Goal: Task Accomplishment & Management: Use online tool/utility

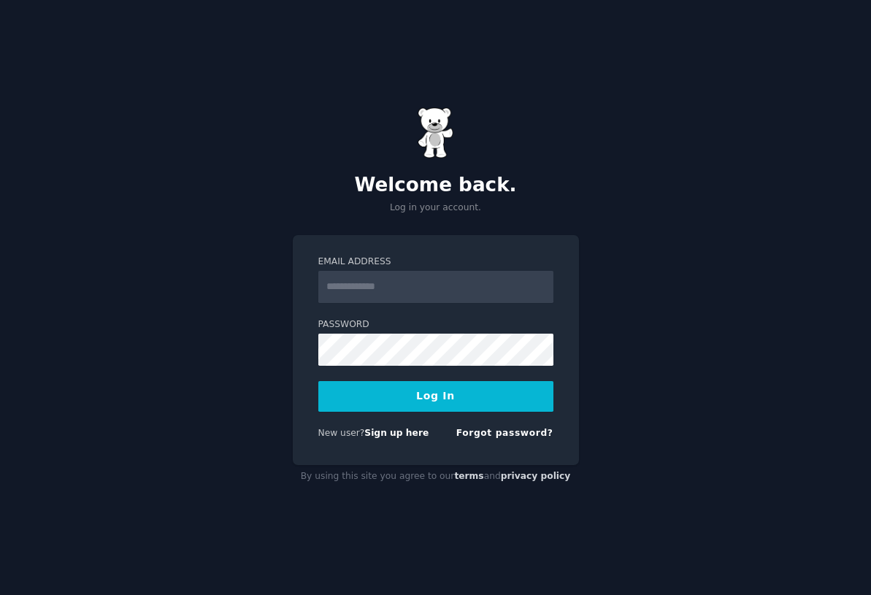
type input "**********"
click at [382, 388] on button "Log In" at bounding box center [435, 396] width 235 height 31
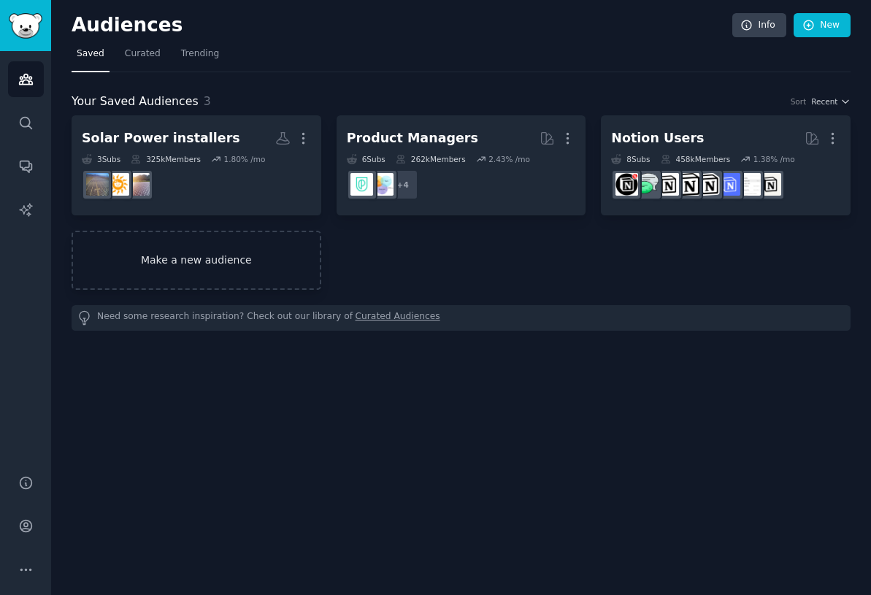
click at [191, 248] on link "Make a new audience" at bounding box center [197, 260] width 250 height 59
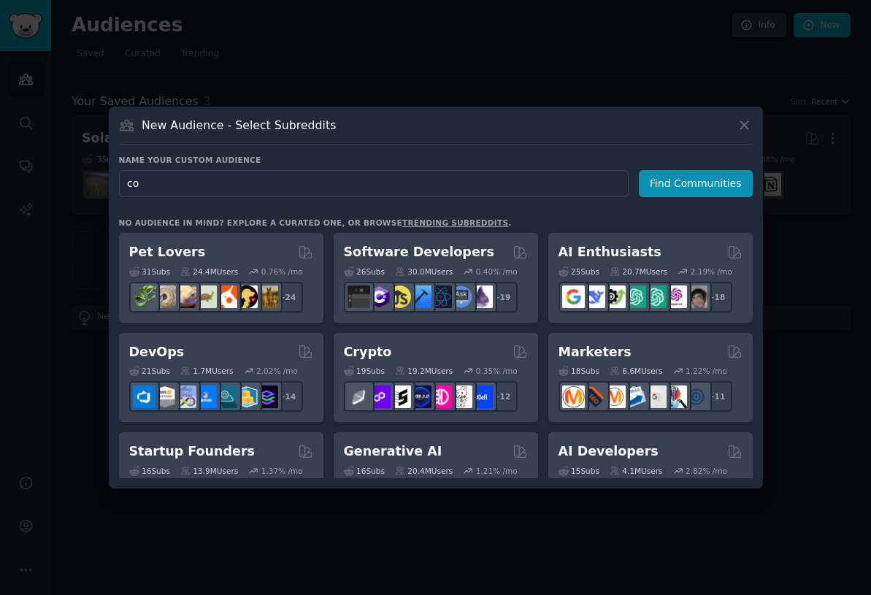
type input "c"
type input "contractors"
click at [423, 56] on div at bounding box center [435, 297] width 871 height 595
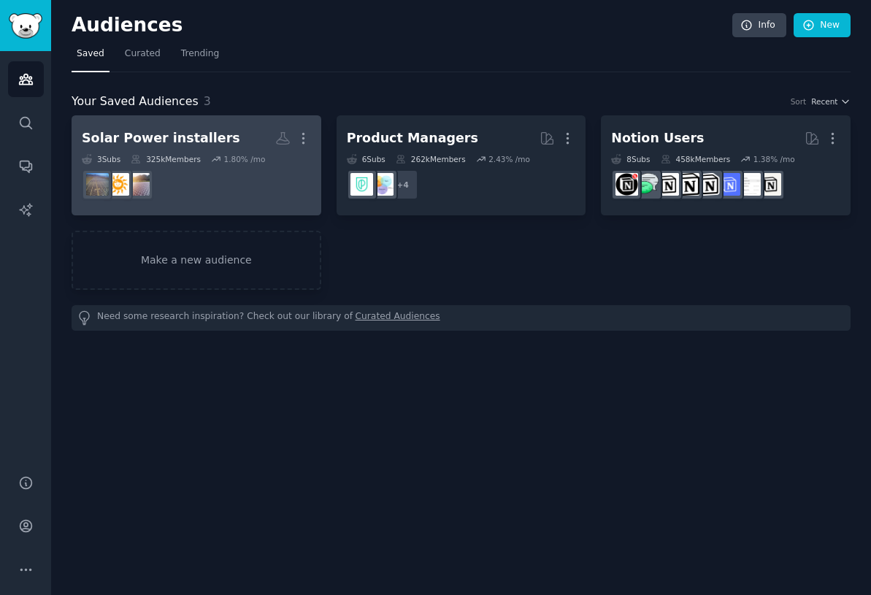
click at [230, 169] on dd at bounding box center [196, 184] width 229 height 41
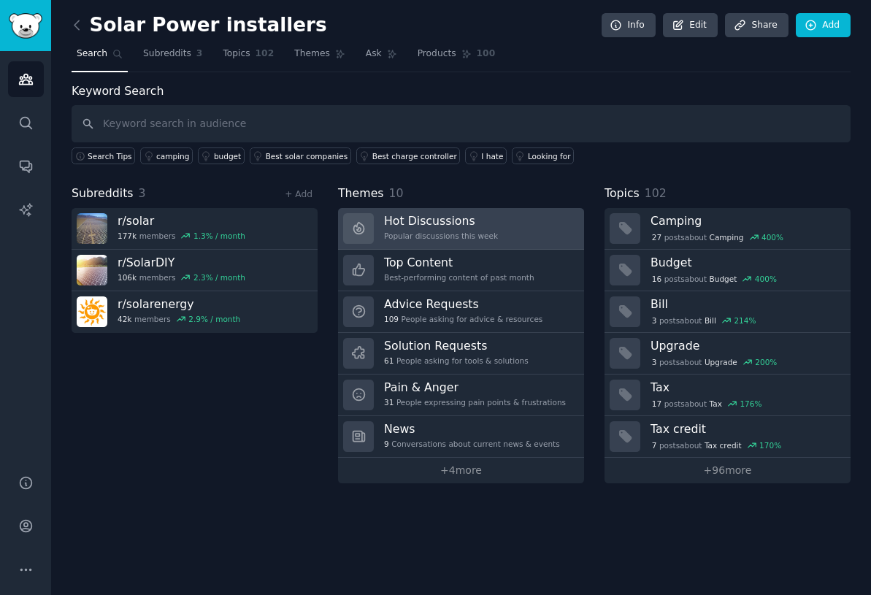
click at [524, 241] on link "Hot Discussions Popular discussions this week" at bounding box center [461, 229] width 246 height 42
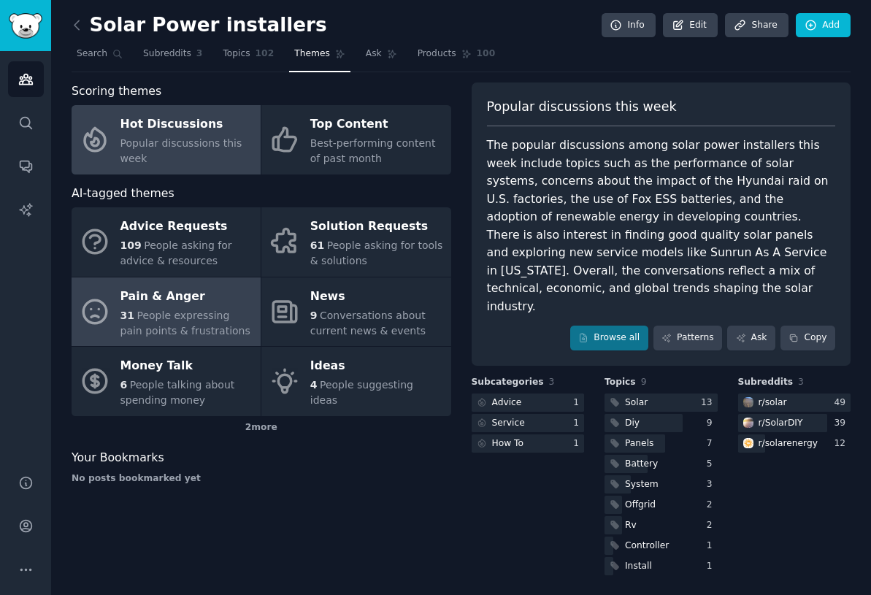
click at [173, 287] on div "Pain & Anger" at bounding box center [186, 296] width 133 height 23
